Goal: Task Accomplishment & Management: Use online tool/utility

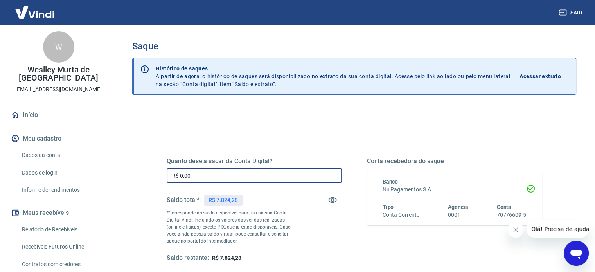
click at [243, 179] on input "R$ 0,00" at bounding box center [254, 175] width 175 height 14
drag, startPoint x: 243, startPoint y: 179, endPoint x: 169, endPoint y: 187, distance: 74.3
click at [169, 187] on div "Quanto deseja sacar da Conta Digital? R$ 0,00 ​ Saldo total*: R$ 7.824,28 *Corr…" at bounding box center [254, 209] width 175 height 105
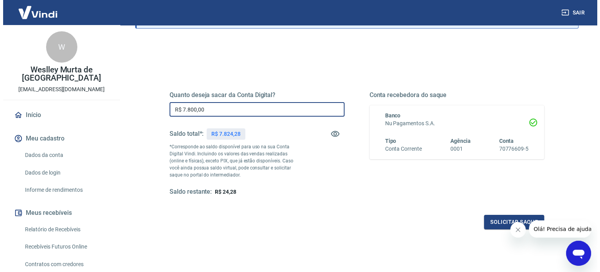
scroll to position [78, 0]
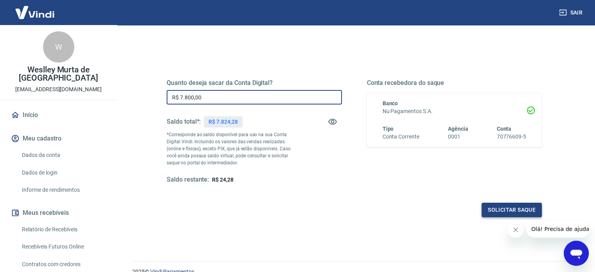
type input "R$ 7.800,00"
click at [488, 205] on button "Solicitar saque" at bounding box center [511, 209] width 60 height 14
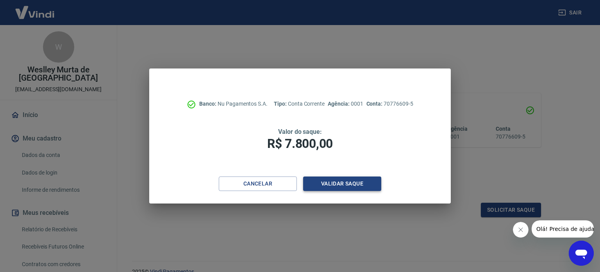
click at [337, 186] on button "Validar saque" at bounding box center [342, 183] width 78 height 14
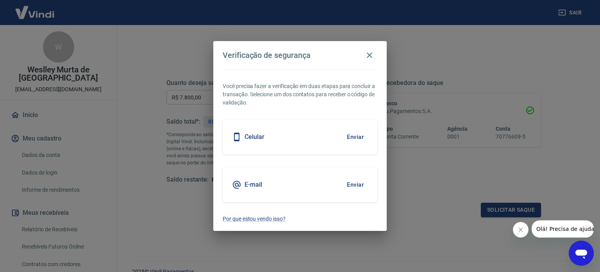
click at [352, 134] on button "Enviar" at bounding box center [355, 137] width 25 height 16
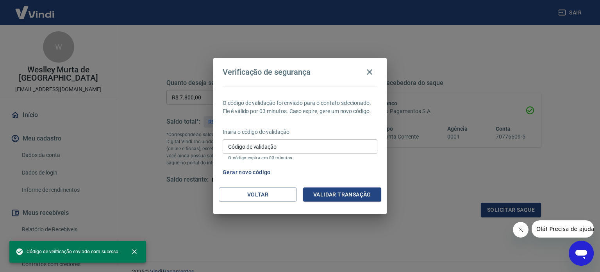
click at [337, 146] on input "Código de validação" at bounding box center [300, 146] width 155 height 14
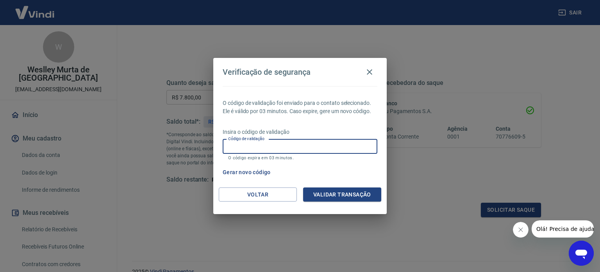
click at [337, 146] on input "Código de validação" at bounding box center [300, 146] width 155 height 14
click at [255, 150] on input "Código de validação" at bounding box center [300, 146] width 155 height 14
click at [252, 145] on input "Código de validação" at bounding box center [300, 146] width 155 height 14
click at [258, 171] on button "Gerar novo código" at bounding box center [247, 172] width 54 height 14
click at [284, 148] on input "Código de validação" at bounding box center [300, 146] width 155 height 14
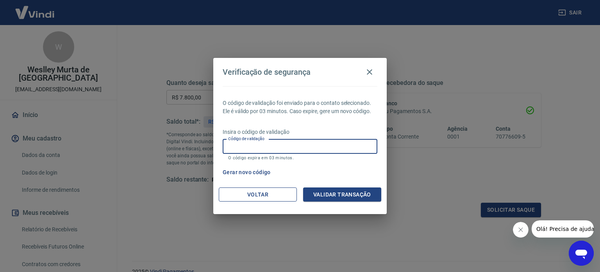
click at [276, 195] on button "Voltar" at bounding box center [258, 194] width 78 height 14
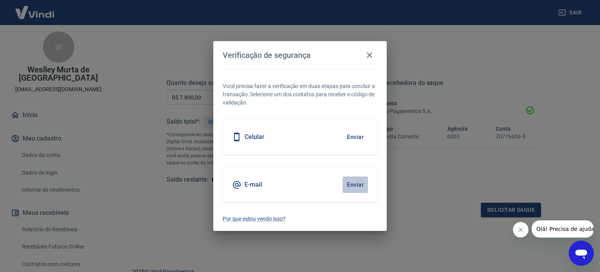
click at [349, 189] on button "Enviar" at bounding box center [355, 184] width 25 height 16
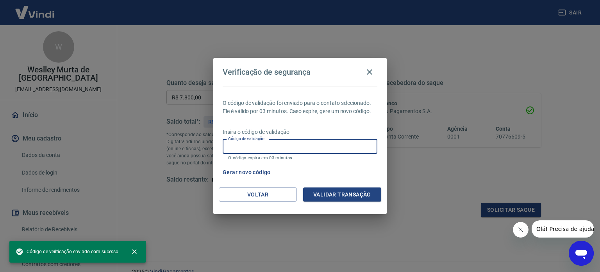
click at [263, 145] on input "Código de validação" at bounding box center [300, 146] width 155 height 14
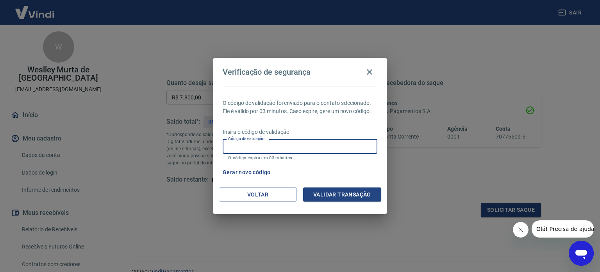
click at [263, 146] on input "Código de validação" at bounding box center [300, 146] width 155 height 14
